Goal: Transaction & Acquisition: Purchase product/service

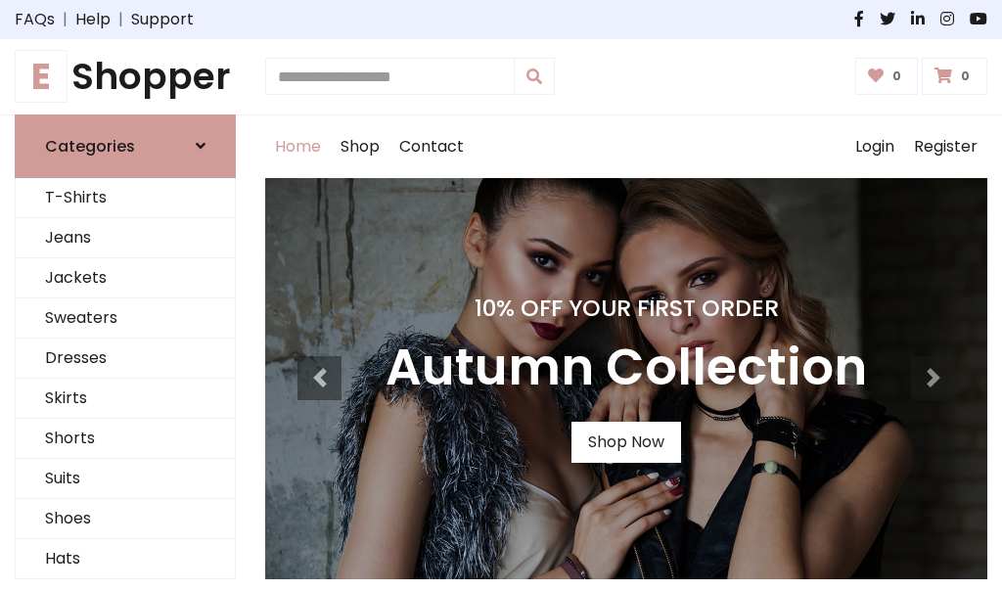
click at [501, 295] on h4 "10% Off Your First Order" at bounding box center [625, 307] width 481 height 27
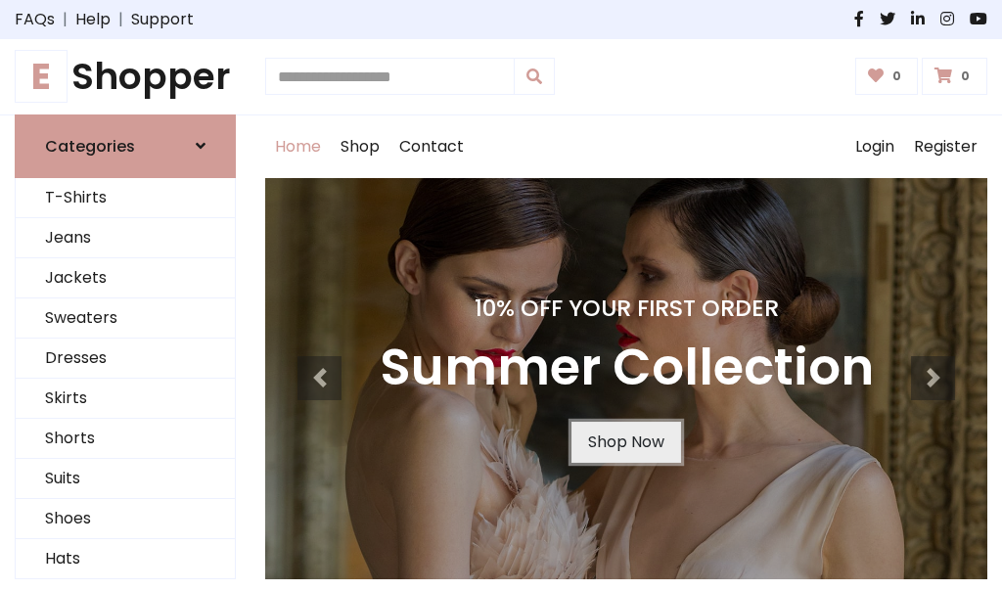
click at [625, 441] on link "Shop Now" at bounding box center [626, 442] width 110 height 41
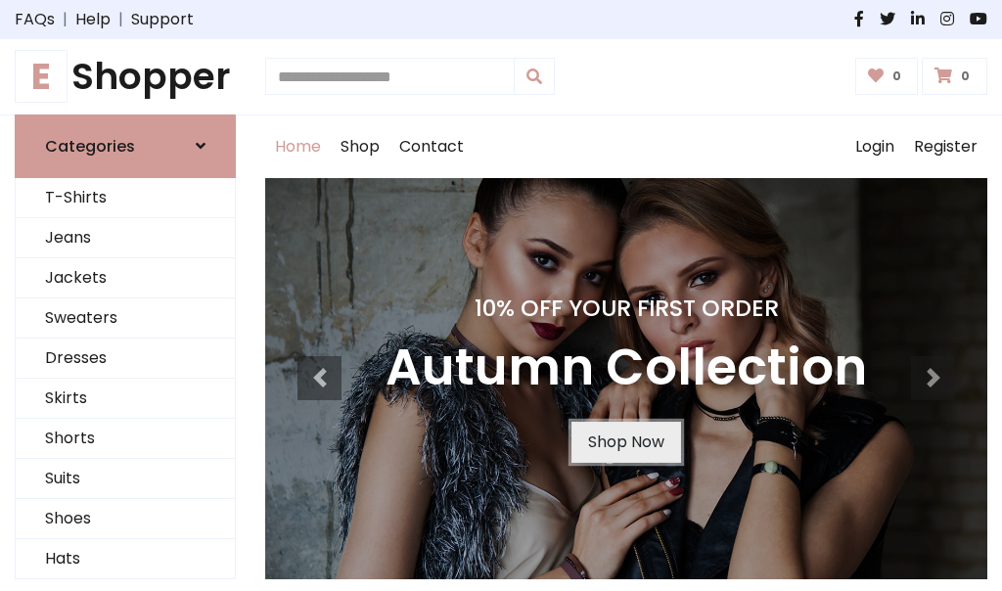
click at [625, 441] on link "Shop Now" at bounding box center [626, 442] width 110 height 41
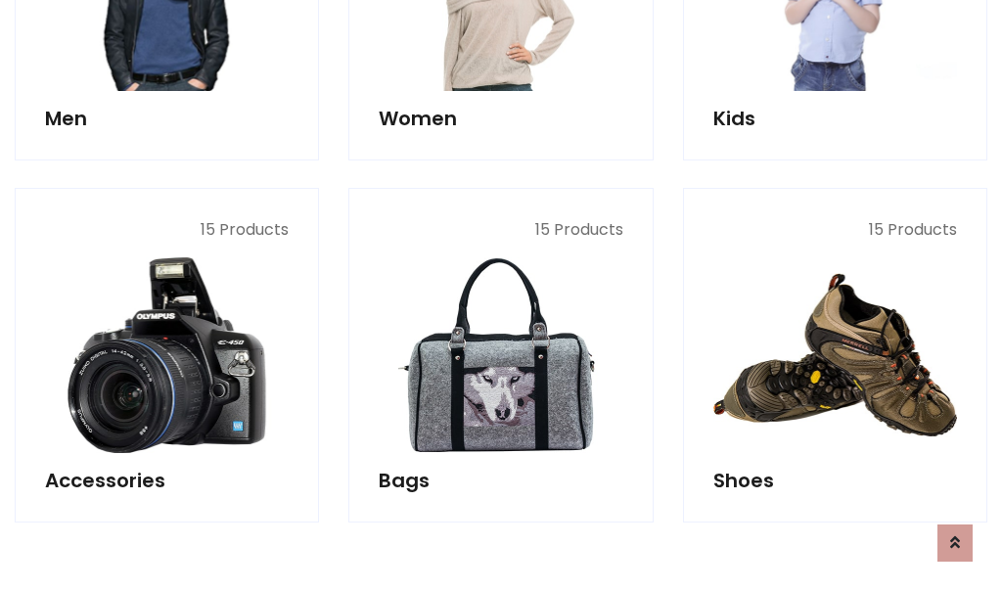
scroll to position [1950, 0]
